Goal: Task Accomplishment & Management: Use online tool/utility

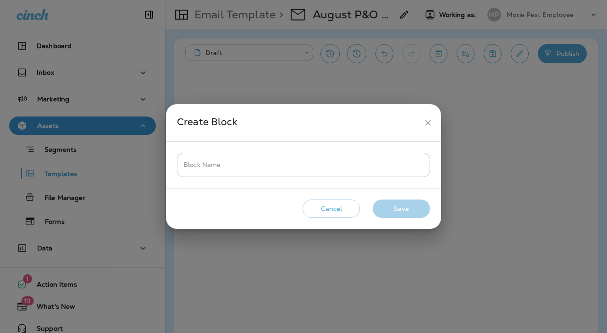
click at [219, 168] on input "Block Name" at bounding box center [303, 165] width 253 height 24
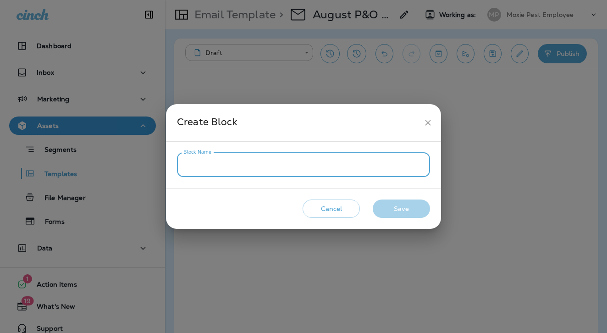
click at [427, 124] on icon "close" at bounding box center [428, 123] width 6 height 6
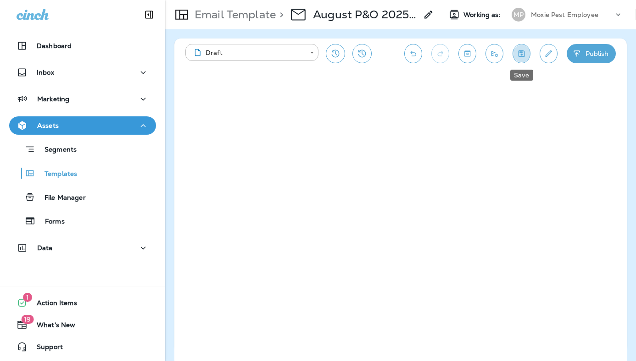
click at [526, 51] on icon "Save" at bounding box center [522, 53] width 10 height 9
click at [469, 50] on icon "Toggle preview" at bounding box center [467, 53] width 10 height 9
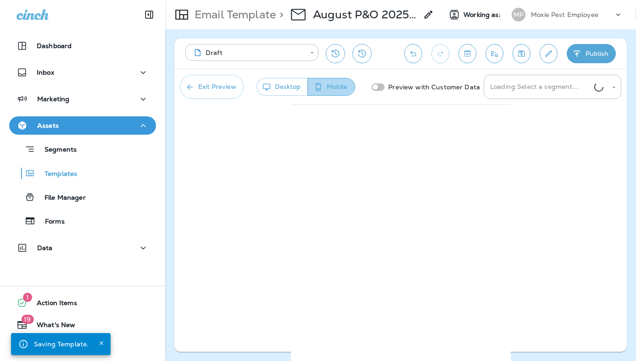
click at [324, 83] on button "Mobile" at bounding box center [331, 87] width 48 height 18
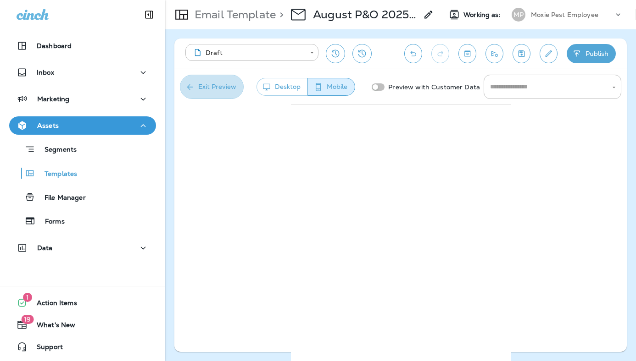
click at [214, 82] on button "Exit Preview" at bounding box center [212, 87] width 64 height 24
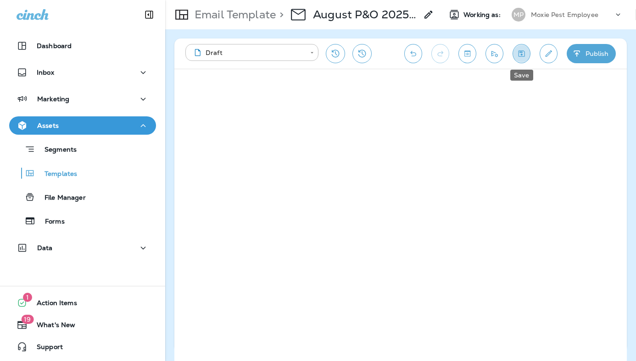
click at [519, 55] on icon "Save" at bounding box center [522, 53] width 10 height 9
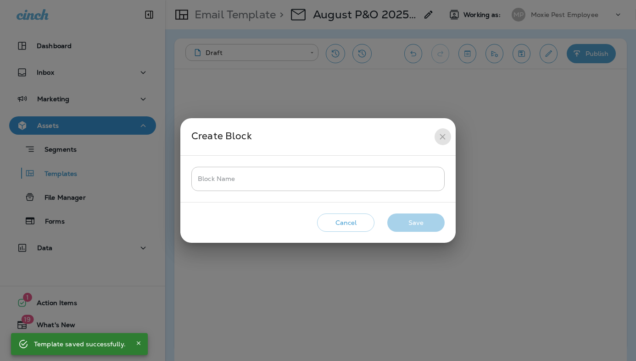
drag, startPoint x: 442, startPoint y: 131, endPoint x: 442, endPoint y: 124, distance: 7.3
click at [442, 132] on button "close" at bounding box center [442, 136] width 17 height 17
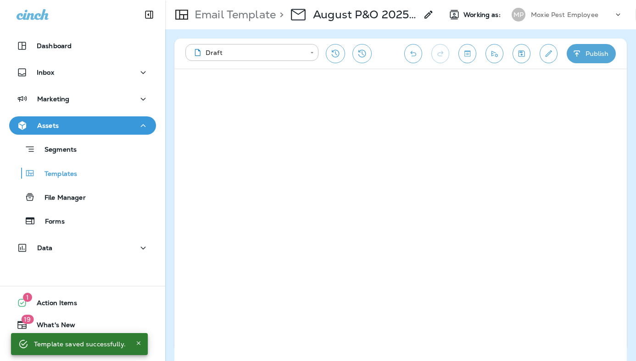
click at [627, 280] on div "**********" at bounding box center [400, 195] width 471 height 332
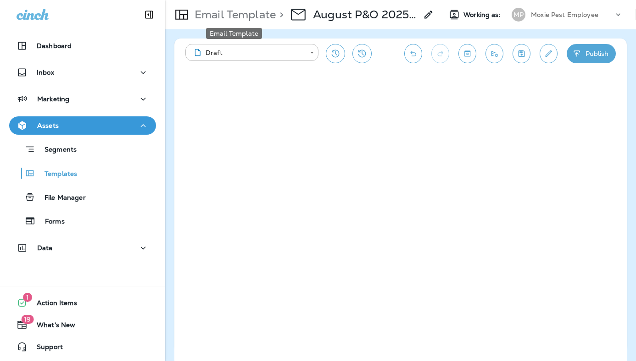
click at [218, 12] on p "Email Template" at bounding box center [233, 15] width 85 height 14
